Goal: Transaction & Acquisition: Purchase product/service

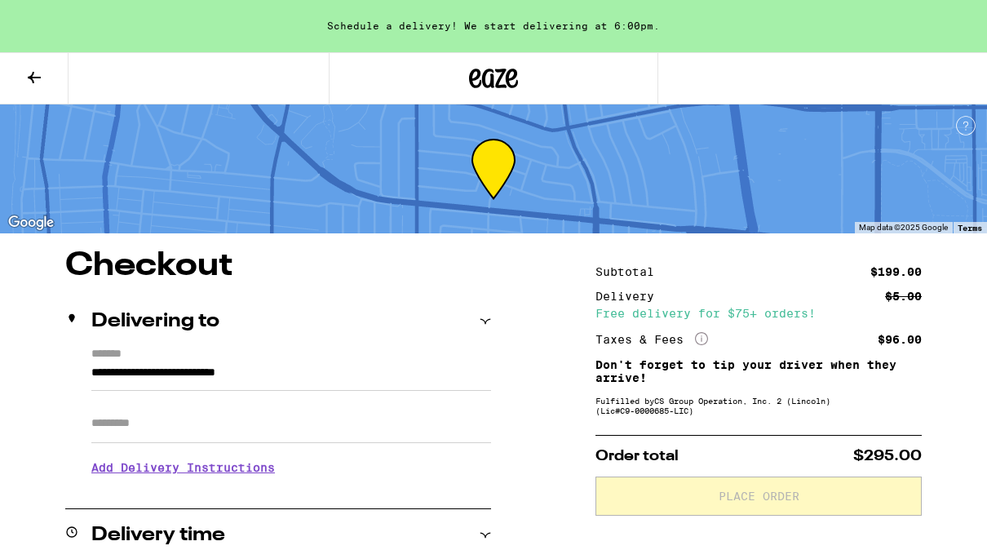
click at [499, 78] on icon at bounding box center [493, 78] width 49 height 29
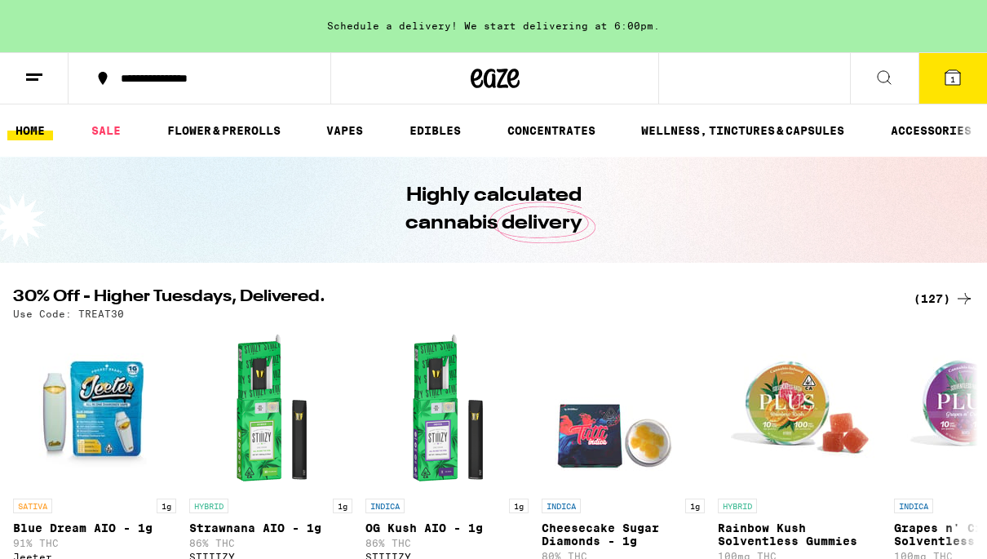
click at [961, 78] on icon at bounding box center [953, 78] width 20 height 20
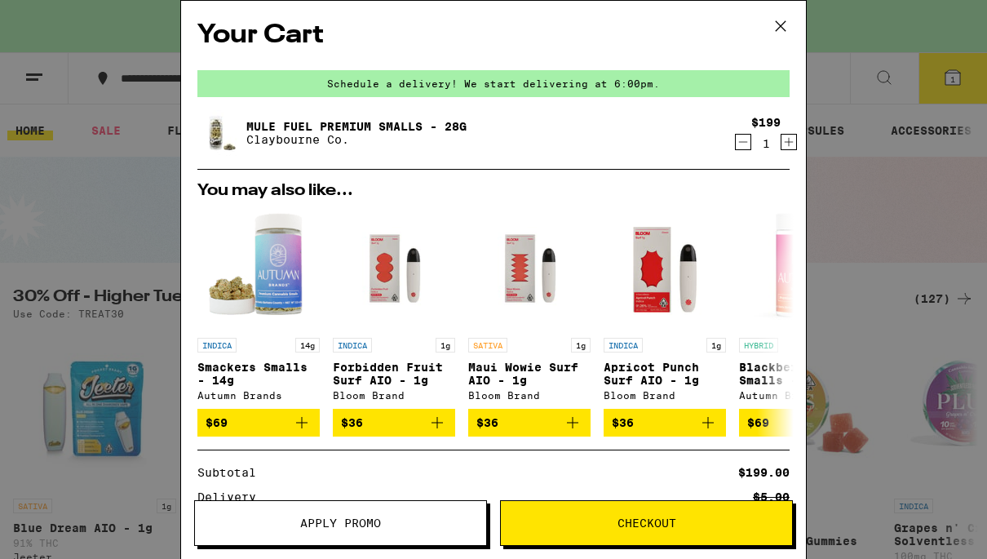
click at [743, 140] on icon "Decrement" at bounding box center [743, 142] width 15 height 20
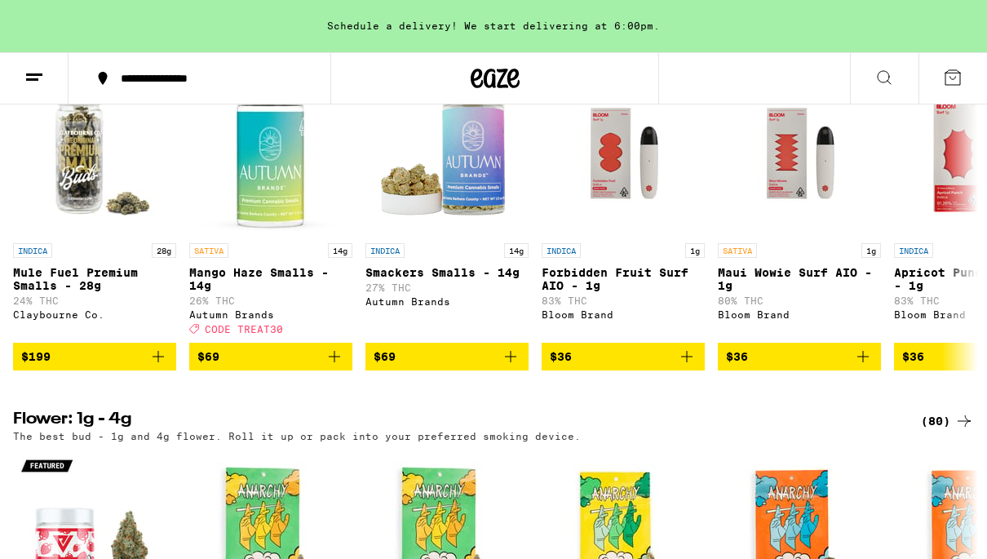
scroll to position [1385, 0]
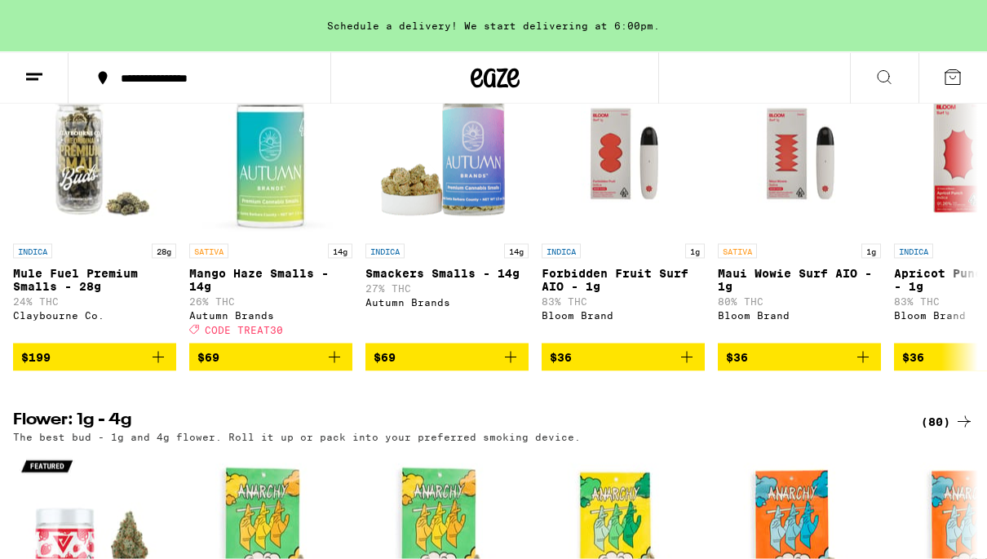
click at [339, 367] on icon "Add to bag" at bounding box center [335, 358] width 20 height 20
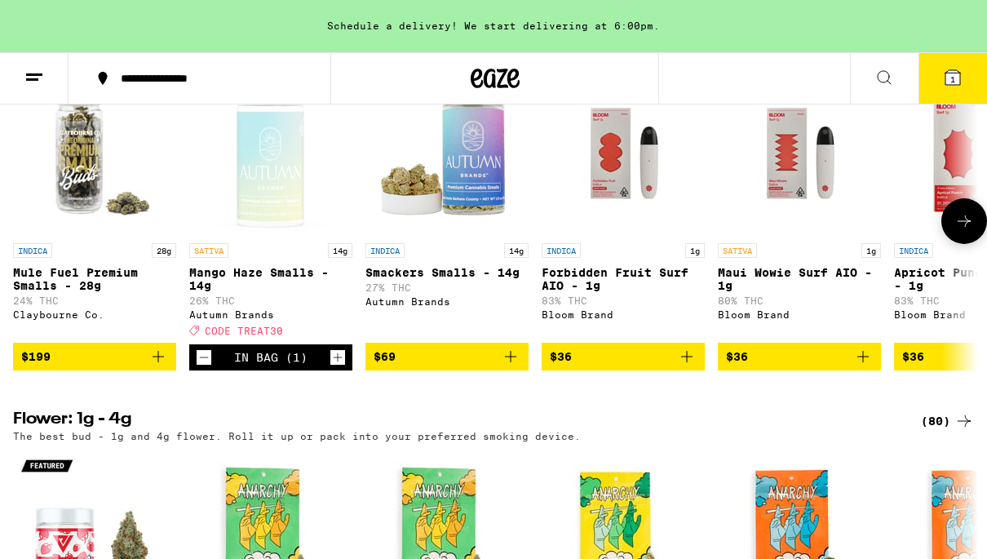
click at [889, 73] on icon at bounding box center [884, 77] width 13 height 13
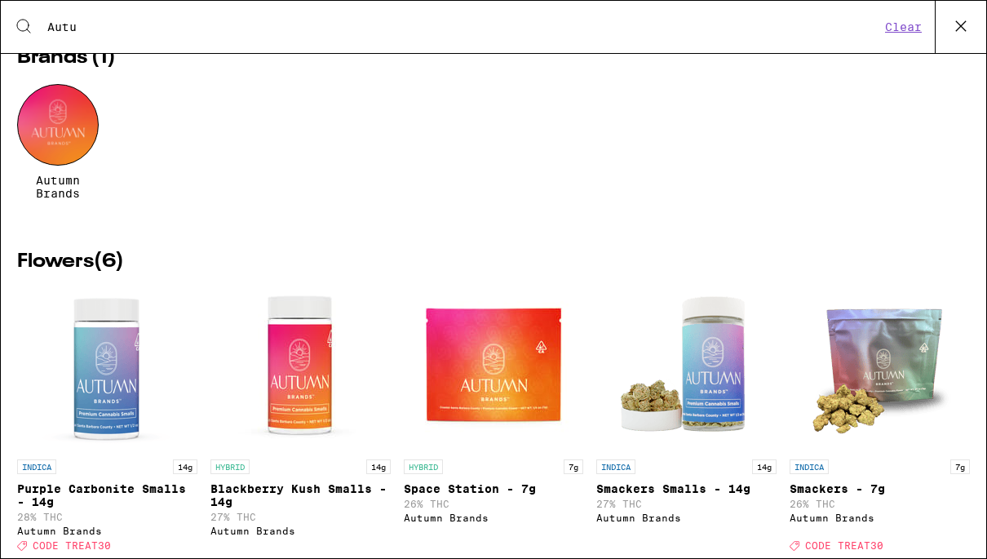
scroll to position [68, 0]
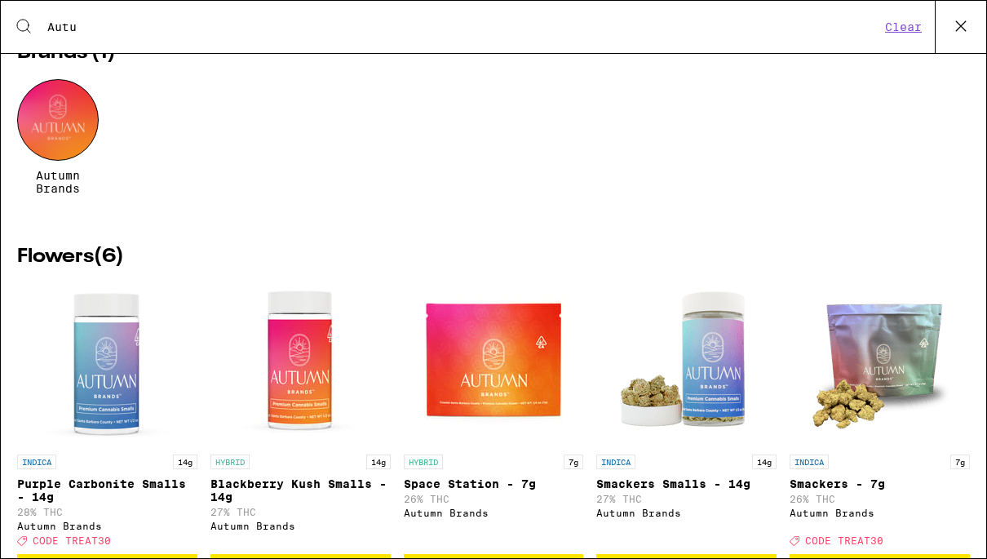
type input "Autu"
click at [64, 134] on div at bounding box center [58, 120] width 82 height 82
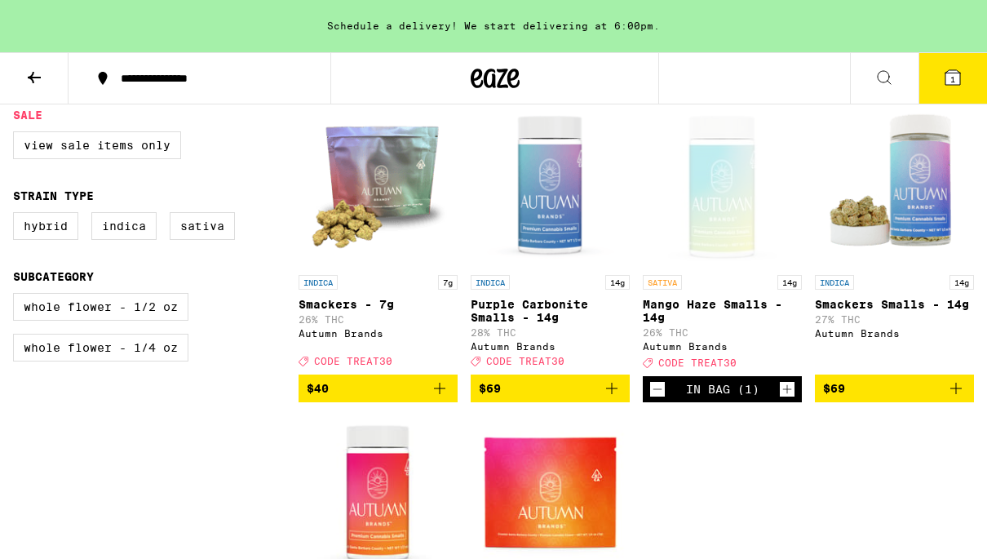
scroll to position [472, 0]
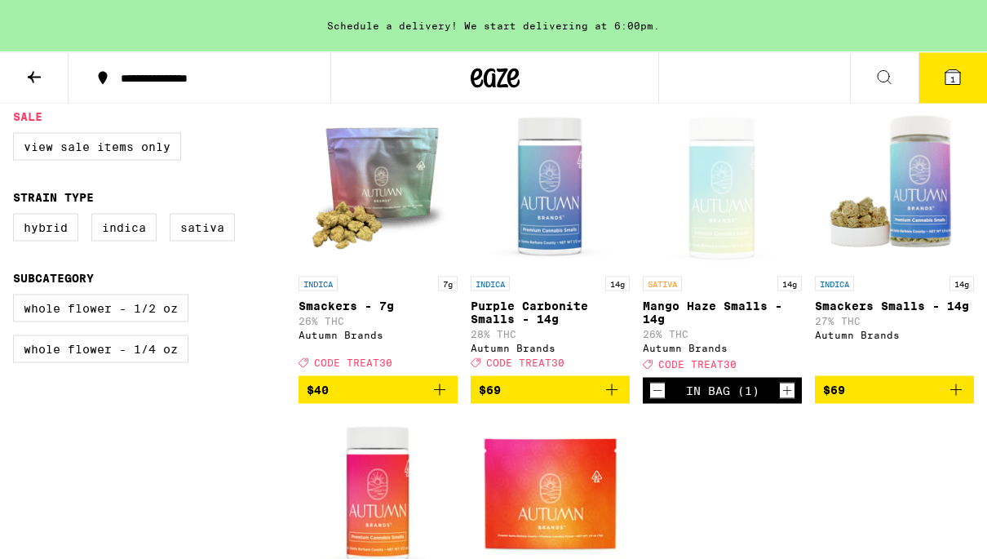
click at [618, 393] on icon "Add to bag" at bounding box center [612, 390] width 20 height 20
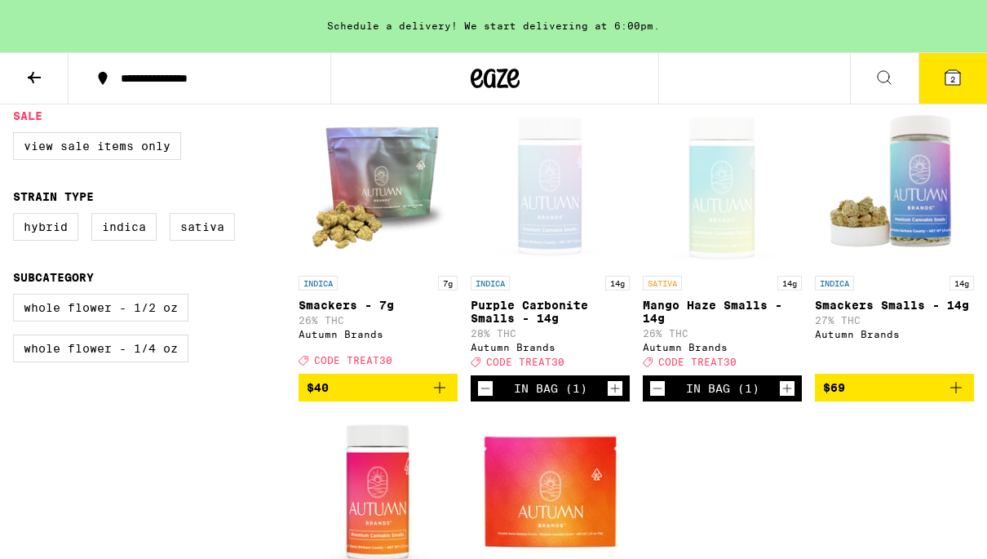
click at [44, 72] on button at bounding box center [34, 78] width 69 height 51
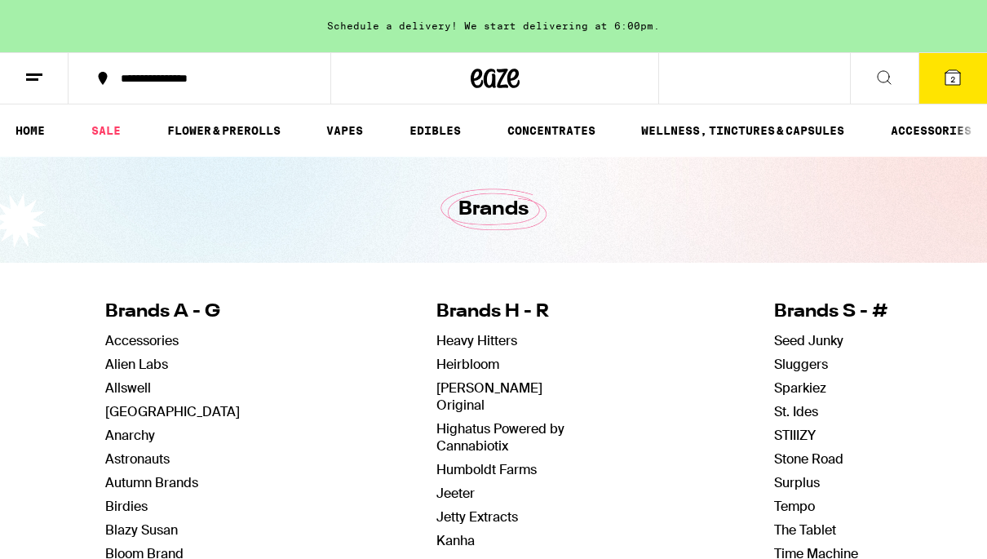
click at [557, 131] on link "CONCENTRATES" at bounding box center [551, 131] width 104 height 20
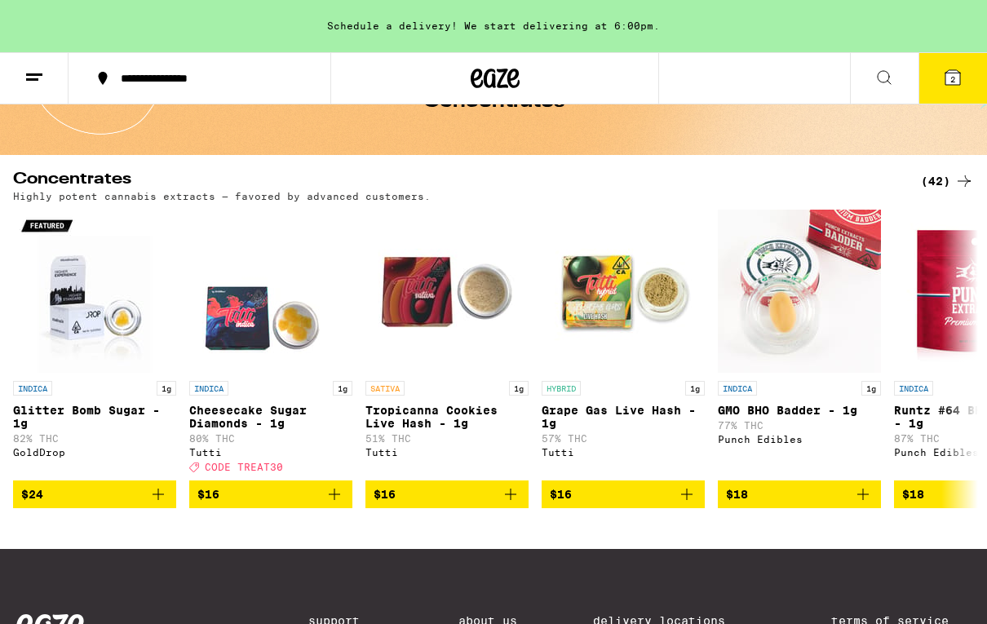
click at [335, 500] on icon "Add to bag" at bounding box center [334, 494] width 11 height 11
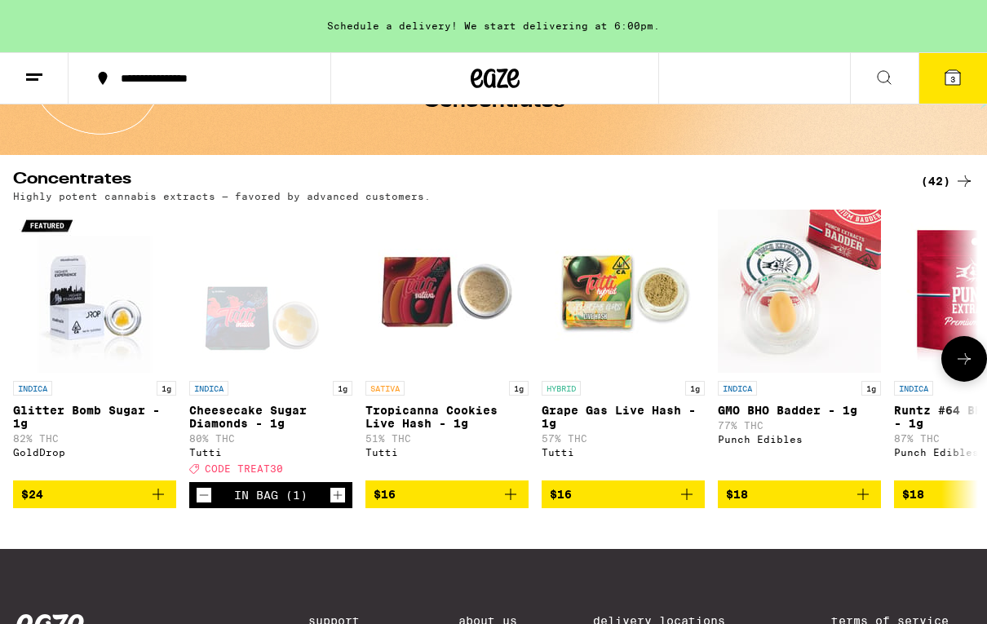
click at [951, 82] on span "3" at bounding box center [953, 79] width 5 height 10
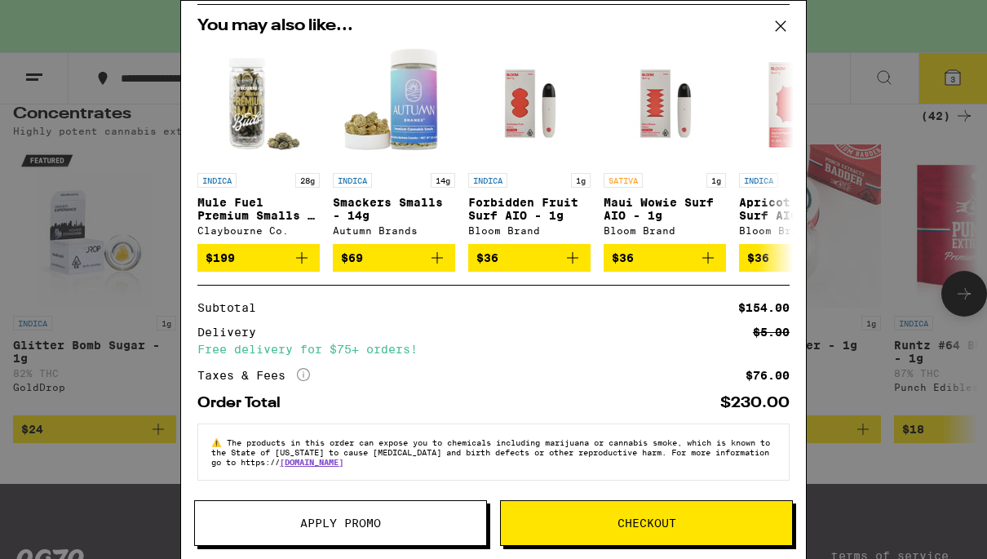
scroll to position [299, 0]
click at [317, 521] on span "Apply Promo" at bounding box center [340, 522] width 81 height 11
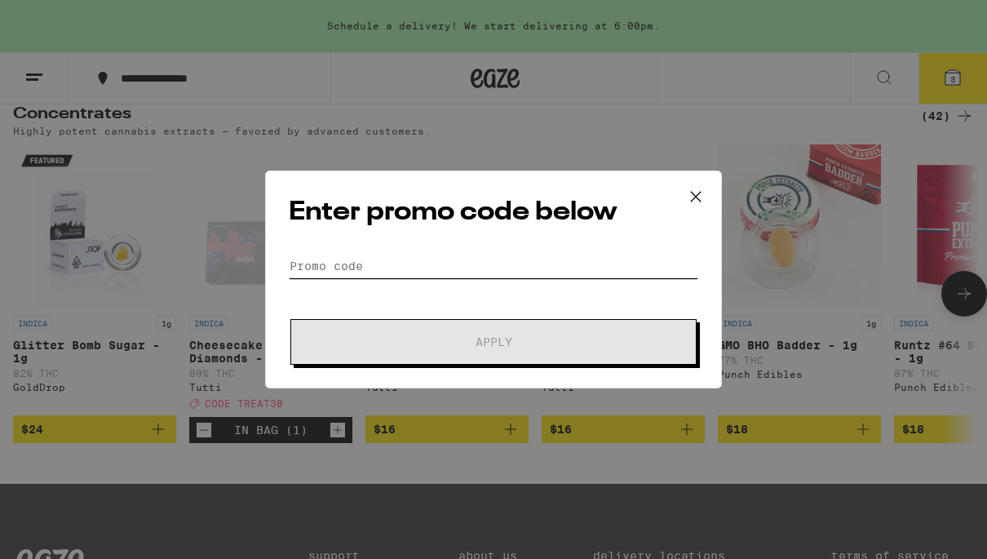
click at [327, 275] on input "Promo Code" at bounding box center [494, 266] width 410 height 24
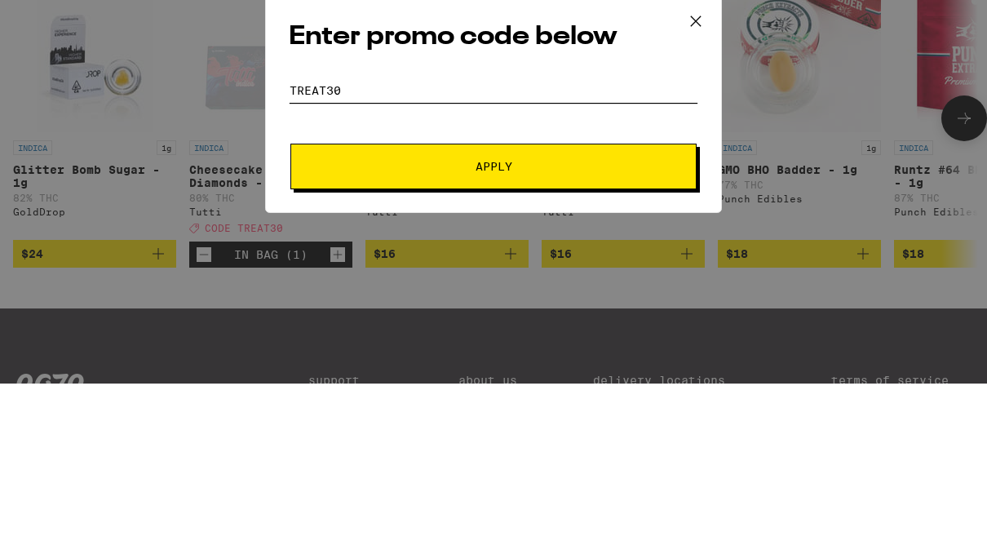
type input "Treat30"
click at [433, 336] on span "Apply" at bounding box center [494, 341] width 294 height 11
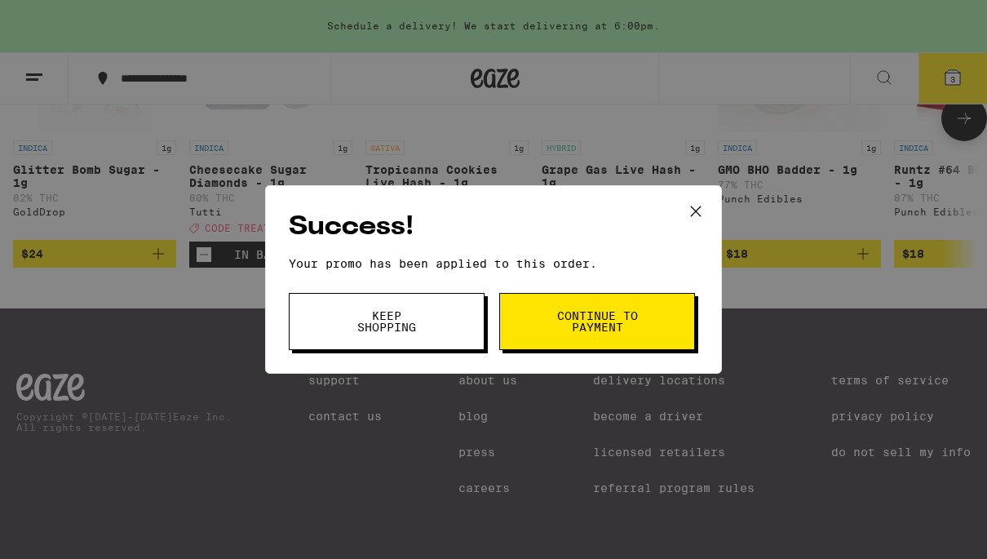
click at [633, 317] on span "Continue to payment" at bounding box center [597, 321] width 83 height 23
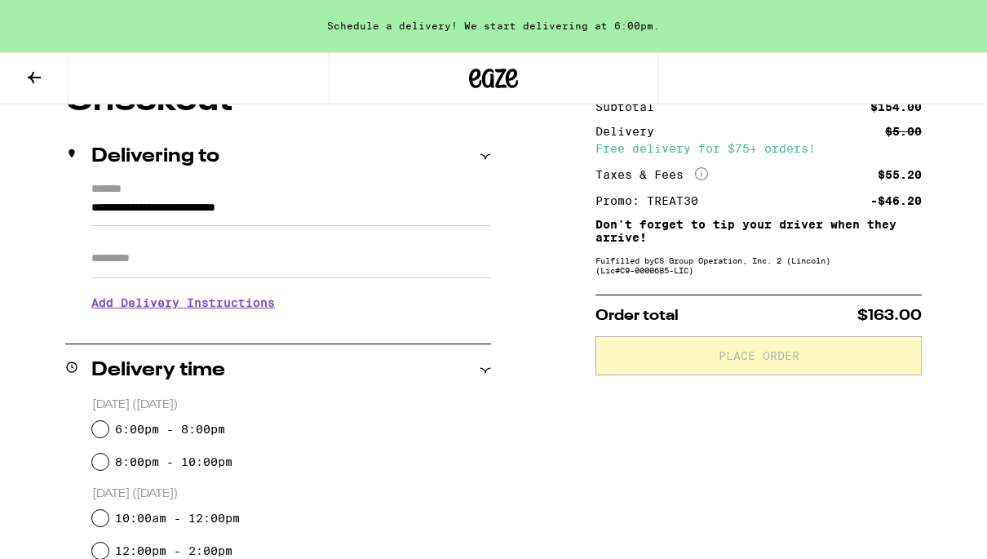
scroll to position [164, 0]
click at [103, 432] on input "6:00pm - 8:00pm" at bounding box center [100, 430] width 16 height 16
radio input "true"
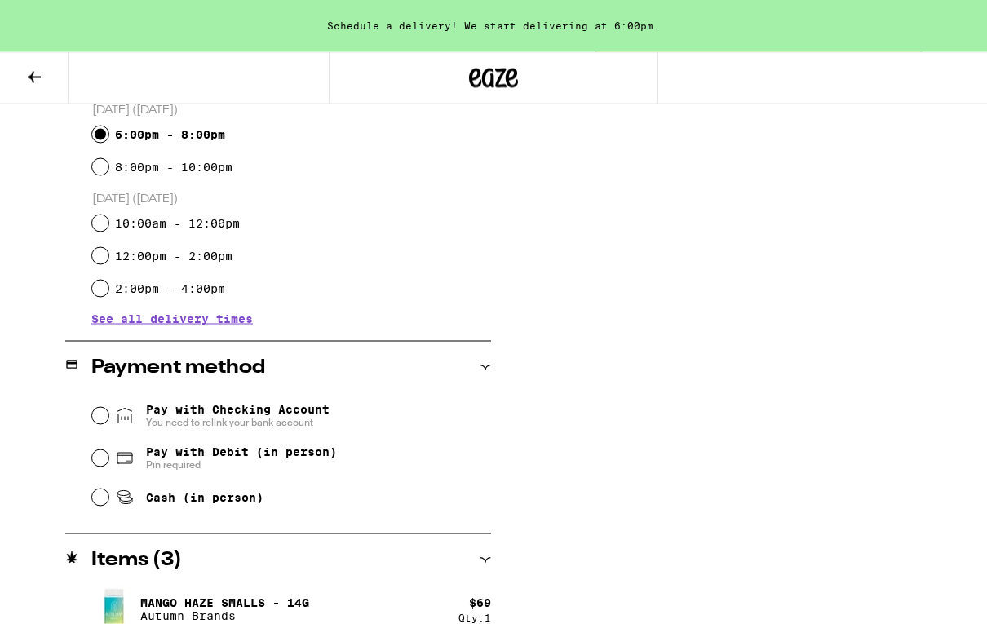
scroll to position [460, 0]
click at [100, 464] on input "Pay with Debit (in person) Pin required" at bounding box center [100, 458] width 16 height 16
radio input "true"
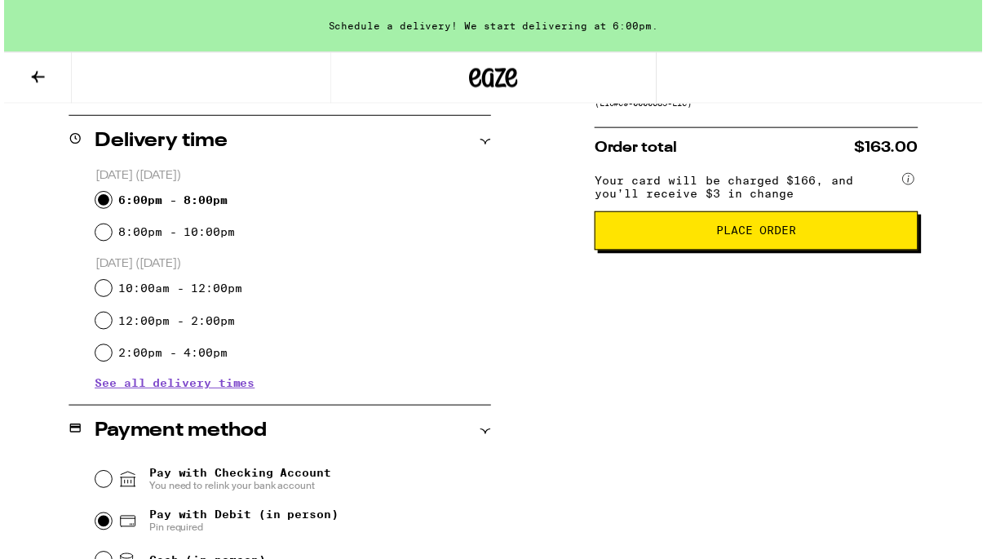
scroll to position [398, 0]
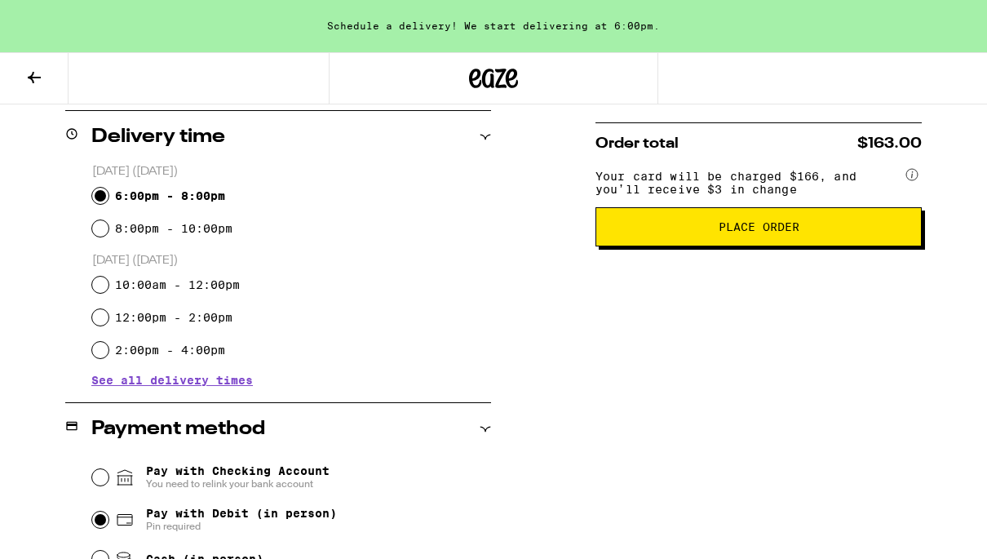
click at [773, 233] on span "Place Order" at bounding box center [759, 226] width 81 height 11
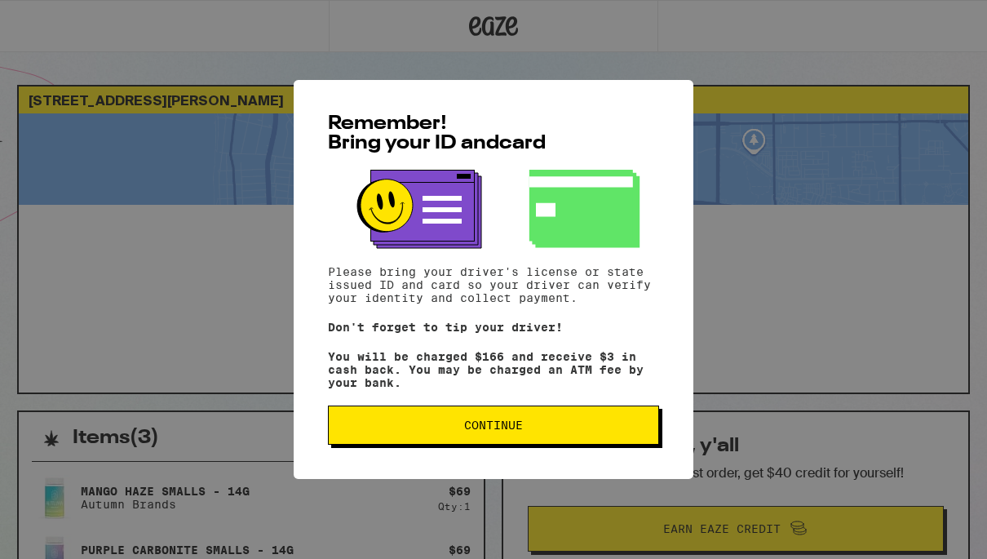
click at [513, 431] on span "Continue" at bounding box center [493, 424] width 59 height 11
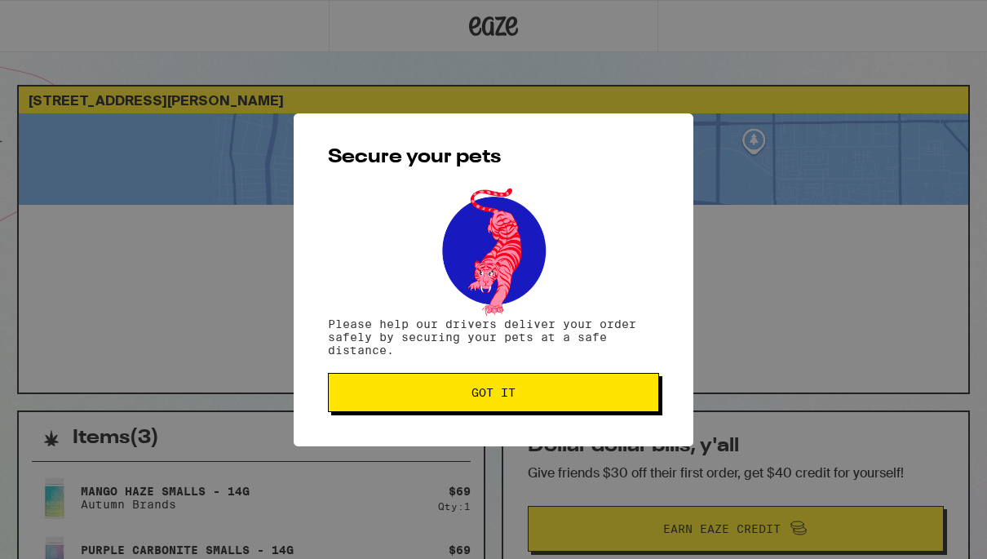
click at [548, 394] on span "Got it" at bounding box center [494, 392] width 304 height 11
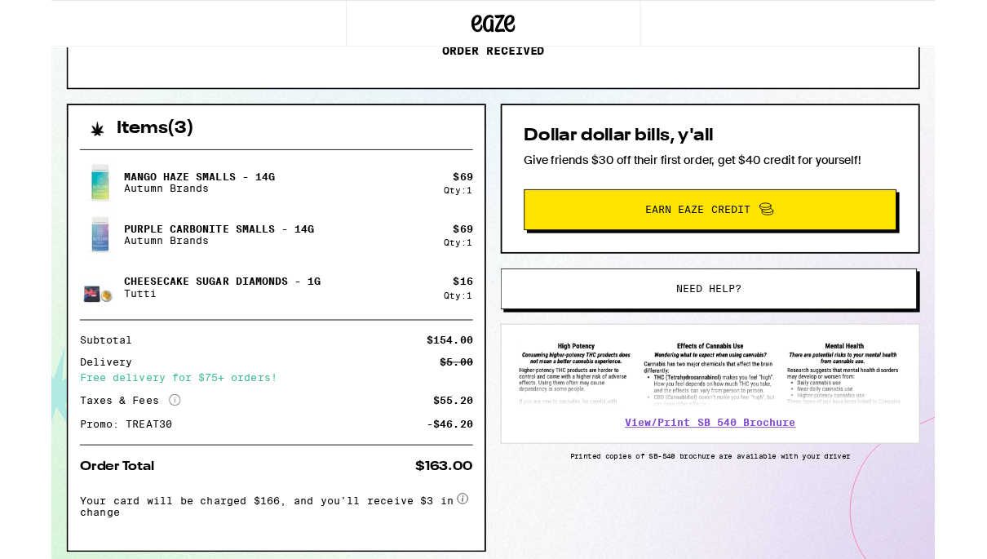
scroll to position [360, 0]
